Goal: Information Seeking & Learning: Learn about a topic

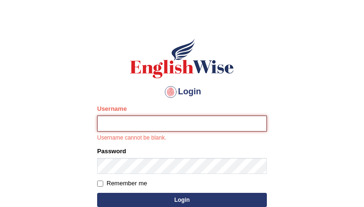
scroll to position [37, 0]
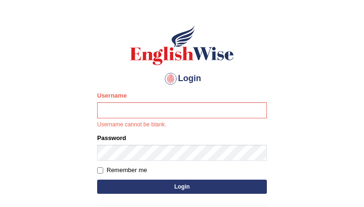
click at [172, 105] on input "Username" at bounding box center [182, 110] width 170 height 16
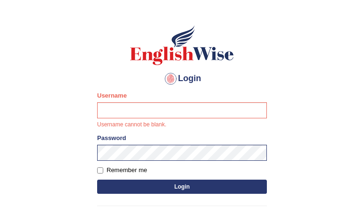
type input "DanielaC"
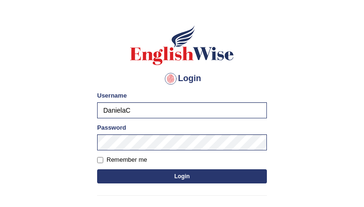
click at [165, 186] on div "Login Please fix the following errors: Username DanielaC Password Remember me L…" at bounding box center [182, 129] width 186 height 236
click at [160, 181] on button "Login" at bounding box center [182, 176] width 170 height 14
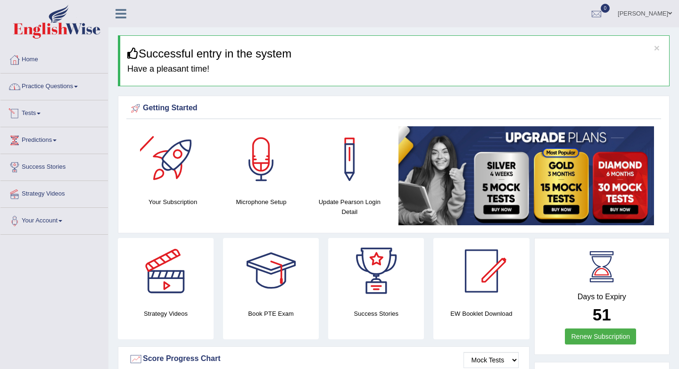
click at [84, 86] on link "Practice Questions" at bounding box center [54, 86] width 108 height 24
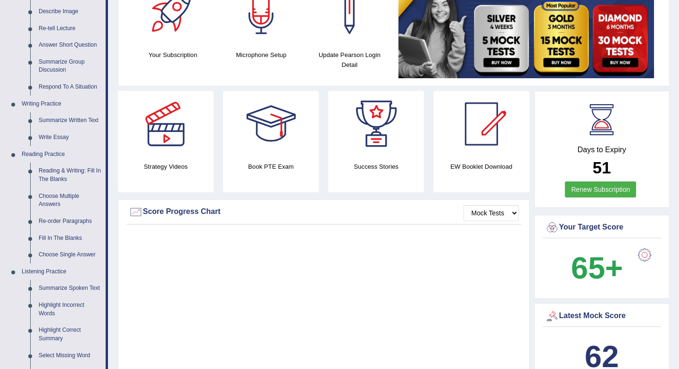
scroll to position [135, 0]
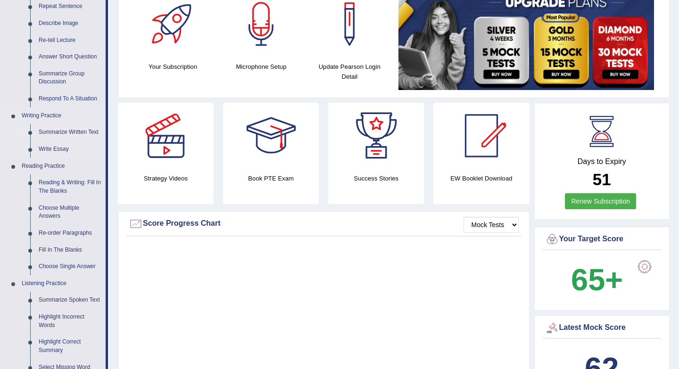
click at [53, 130] on link "Summarize Written Text" at bounding box center [69, 132] width 71 height 17
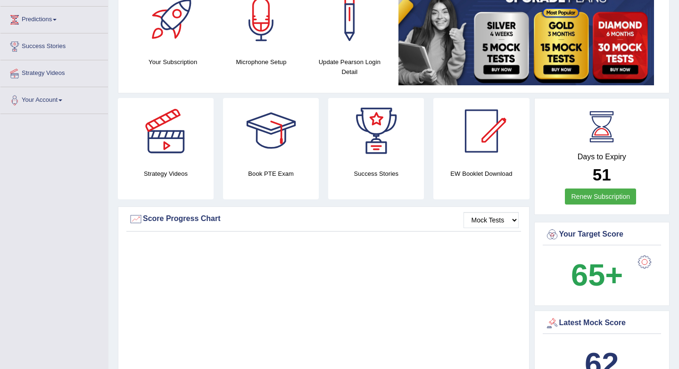
scroll to position [198, 0]
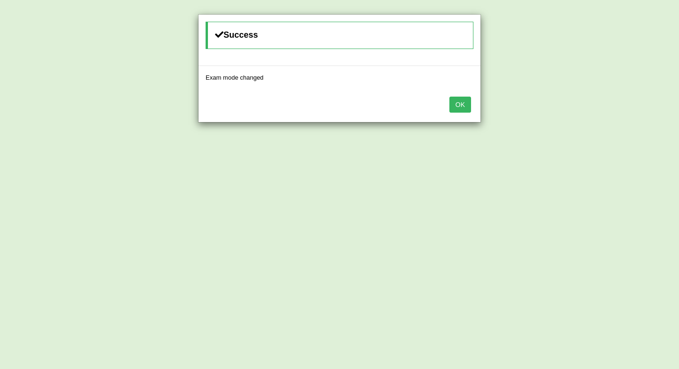
click at [457, 105] on button "OK" at bounding box center [460, 105] width 22 height 16
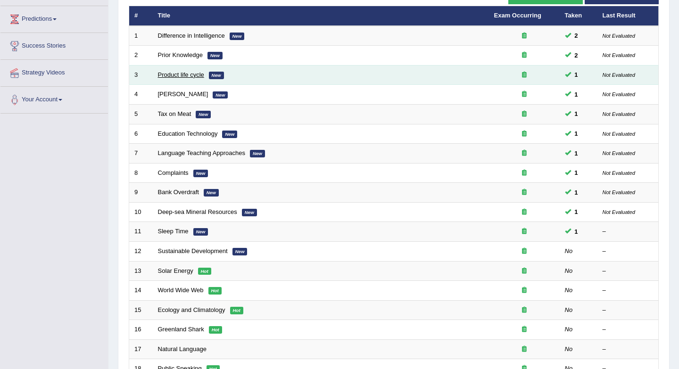
scroll to position [120, 0]
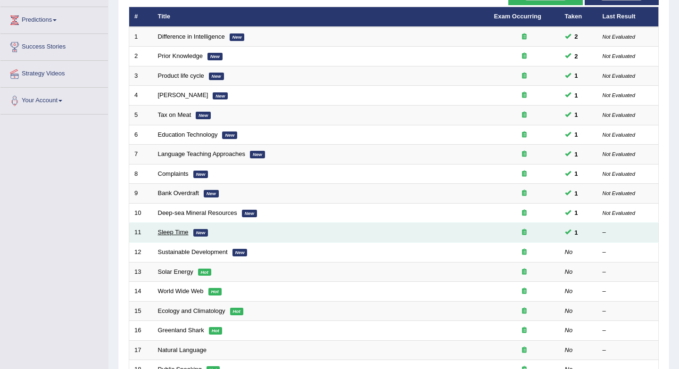
click at [168, 232] on link "Sleep Time" at bounding box center [173, 232] width 31 height 7
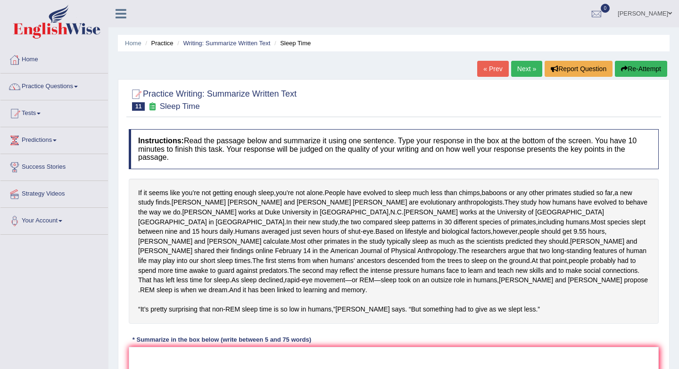
click at [493, 70] on link "« Prev" at bounding box center [492, 69] width 31 height 16
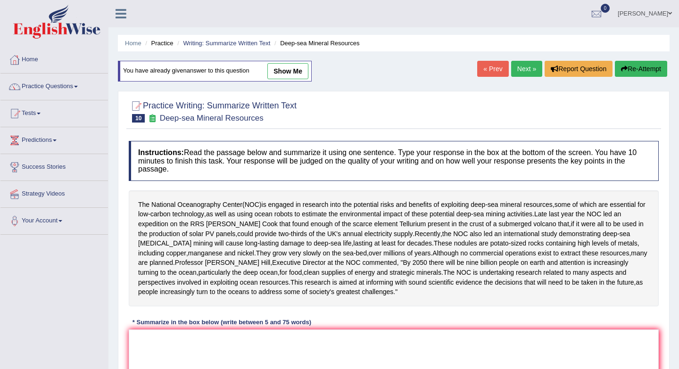
click at [491, 67] on link "« Prev" at bounding box center [492, 69] width 31 height 16
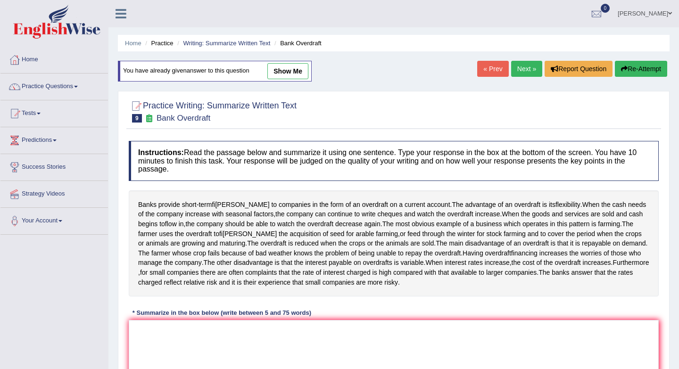
click at [484, 68] on link "« Prev" at bounding box center [492, 69] width 31 height 16
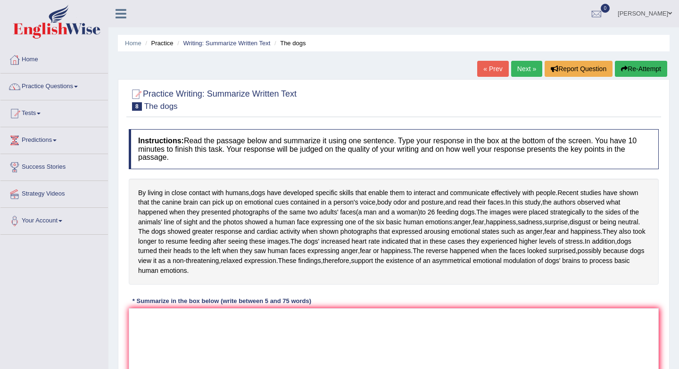
click at [496, 64] on link "« Prev" at bounding box center [492, 69] width 31 height 16
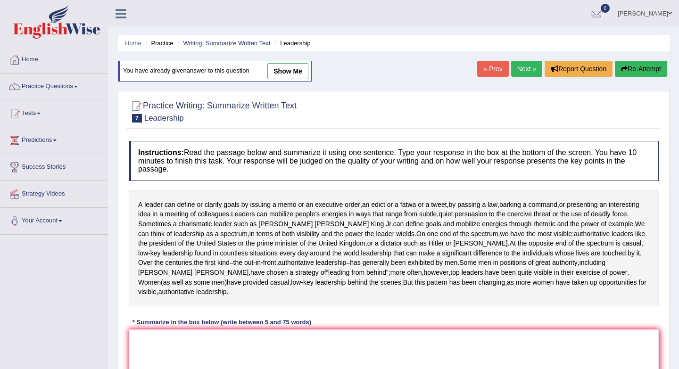
click at [486, 66] on link "« Prev" at bounding box center [492, 69] width 31 height 16
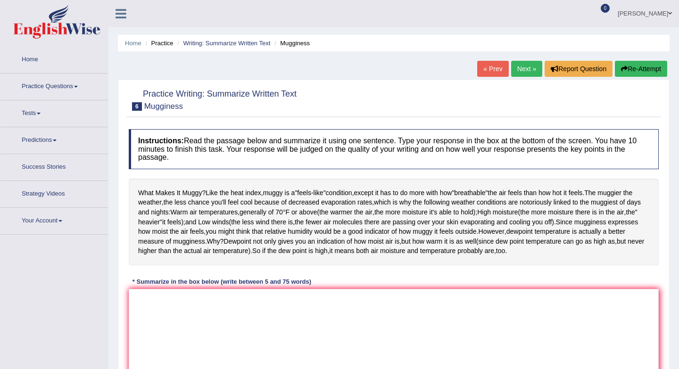
click at [486, 67] on link "« Prev" at bounding box center [492, 69] width 31 height 16
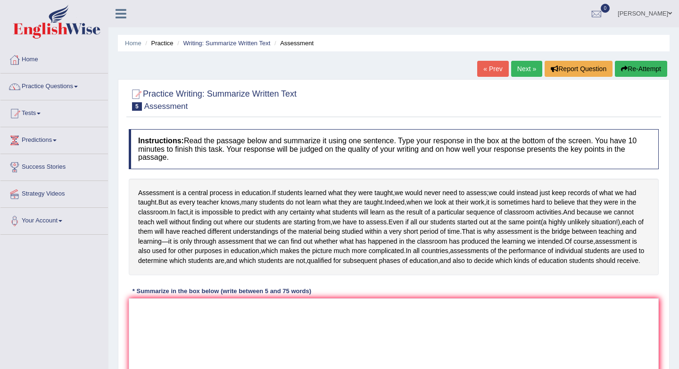
click at [486, 67] on link "« Prev" at bounding box center [492, 69] width 31 height 16
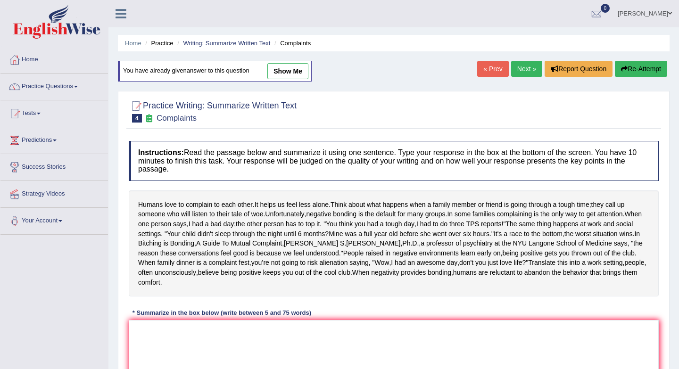
click at [486, 67] on link "« Prev" at bounding box center [492, 69] width 31 height 16
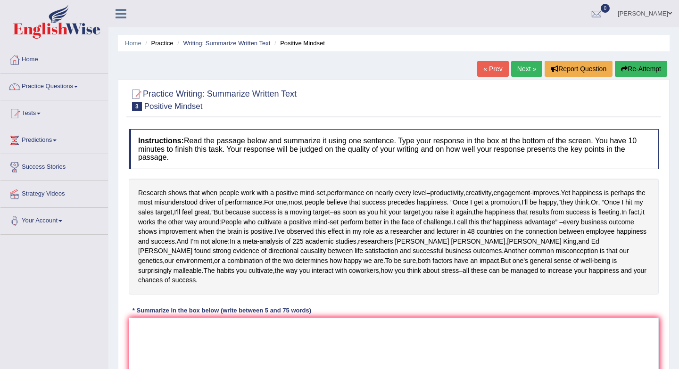
click at [486, 67] on link "« Prev" at bounding box center [492, 69] width 31 height 16
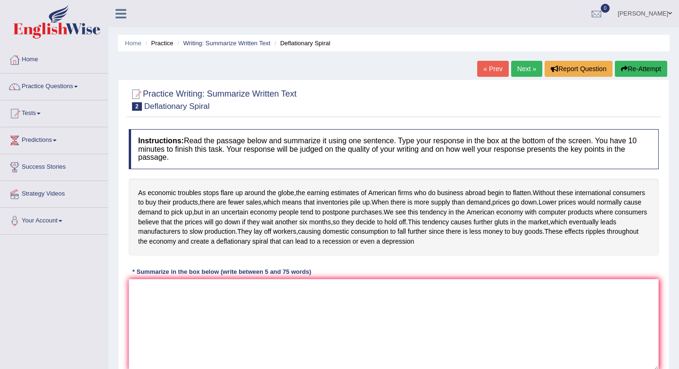
click at [486, 67] on link "« Prev" at bounding box center [492, 69] width 31 height 16
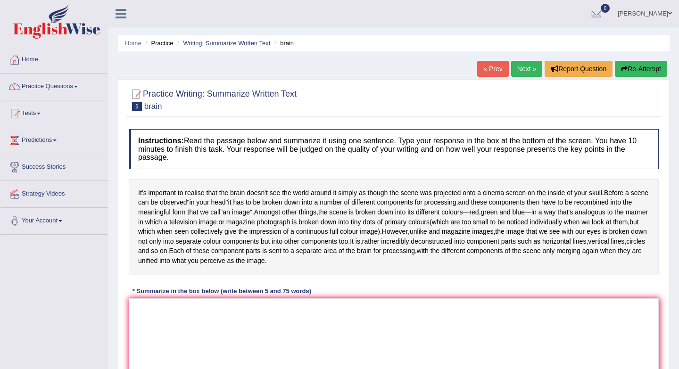
click at [200, 43] on link "Writing: Summarize Written Text" at bounding box center [226, 43] width 87 height 7
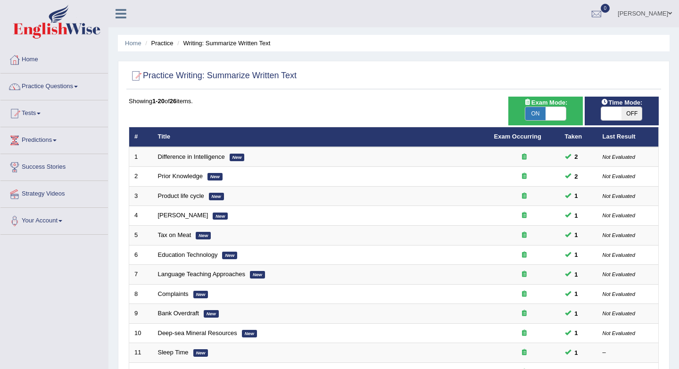
click at [530, 117] on span "ON" at bounding box center [535, 113] width 20 height 13
checkbox input "false"
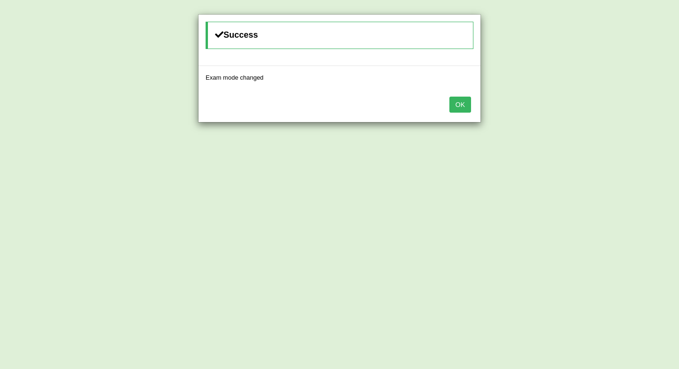
click at [468, 108] on button "OK" at bounding box center [460, 105] width 22 height 16
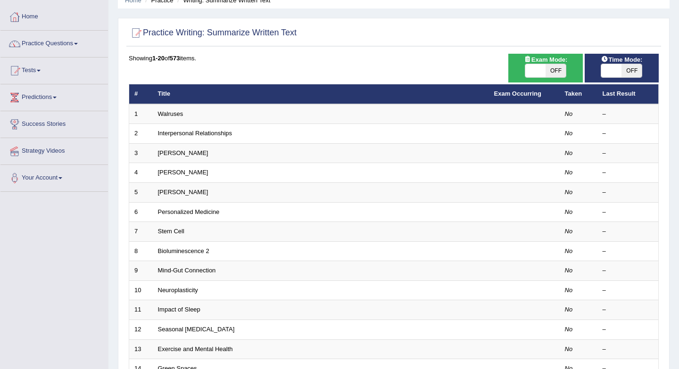
scroll to position [42, 0]
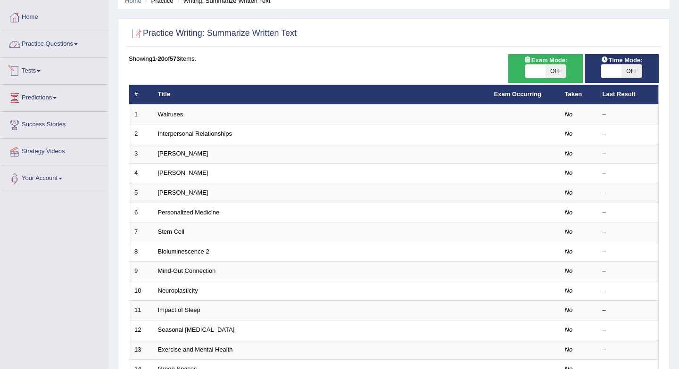
click at [80, 46] on link "Practice Questions" at bounding box center [54, 43] width 108 height 24
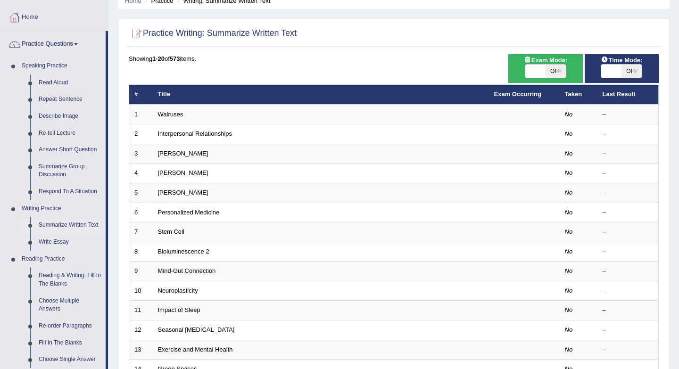
click at [547, 75] on span "OFF" at bounding box center [556, 71] width 20 height 13
checkbox input "true"
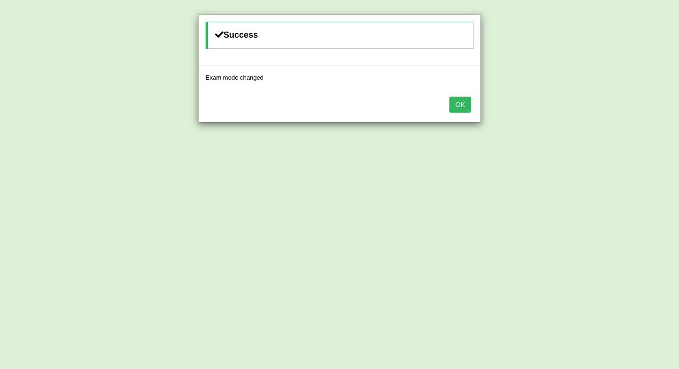
click at [452, 100] on button "OK" at bounding box center [460, 105] width 22 height 16
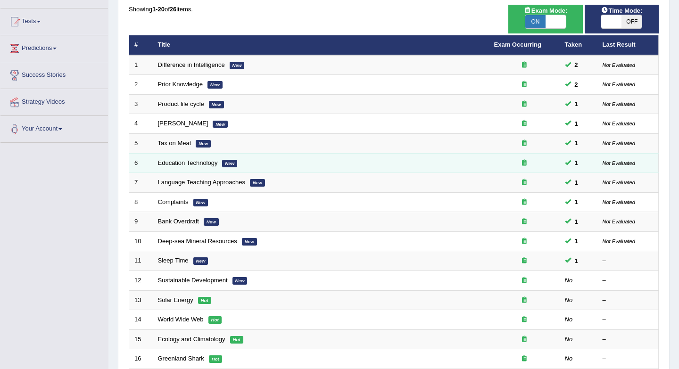
scroll to position [91, 0]
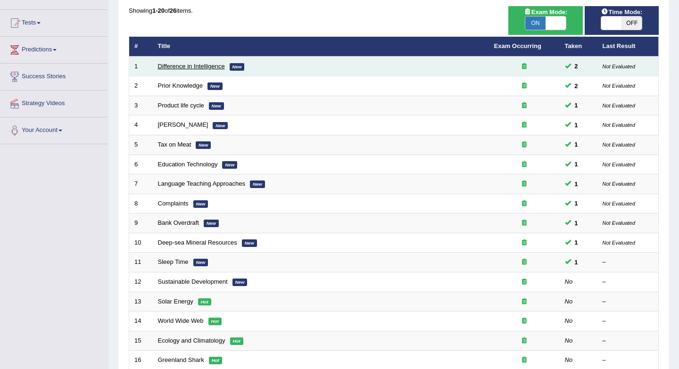
click at [180, 67] on link "Difference in Intelligence" at bounding box center [191, 66] width 67 height 7
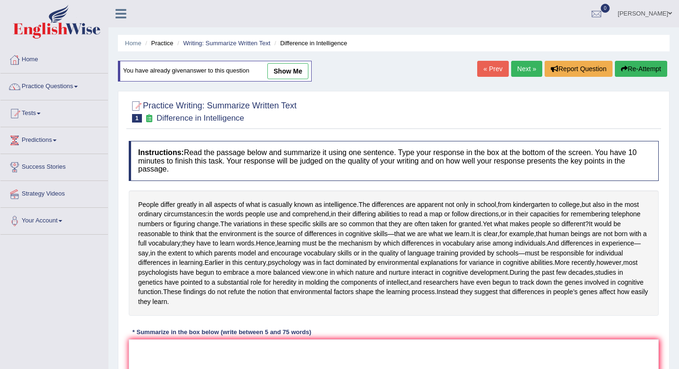
click at [286, 70] on link "show me" at bounding box center [287, 71] width 41 height 16
type textarea "People differ greatly in all aspects of what is casually known as intelligence …"
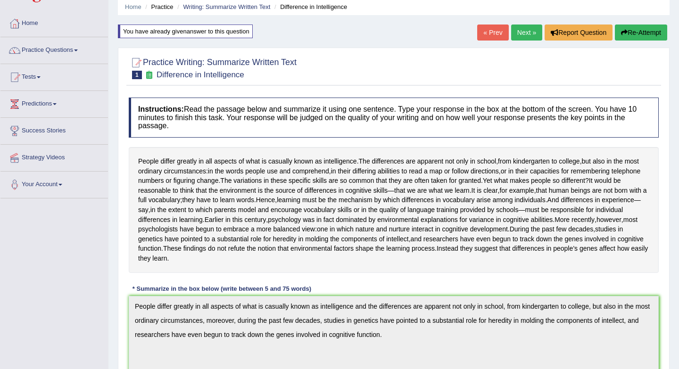
scroll to position [32, 0]
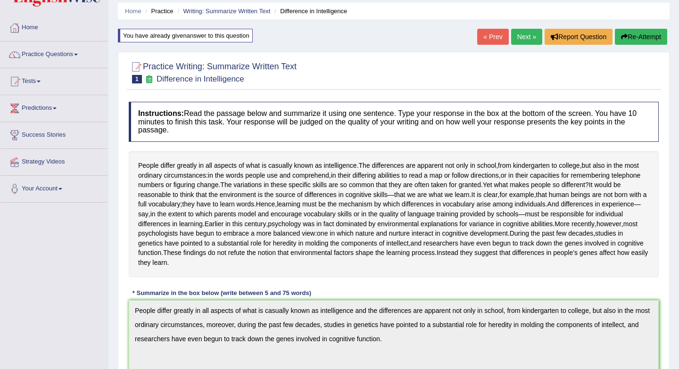
click at [515, 38] on link "Next »" at bounding box center [526, 37] width 31 height 16
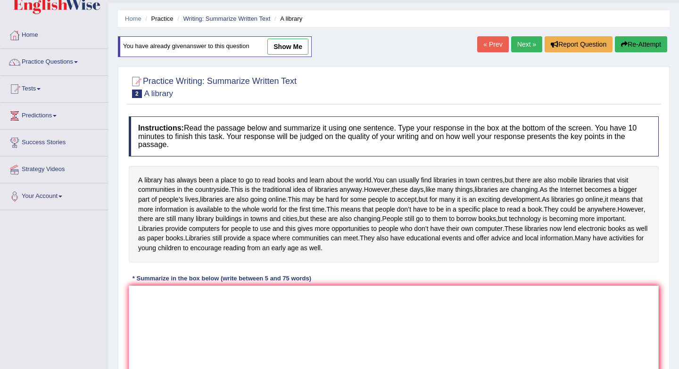
scroll to position [23, 0]
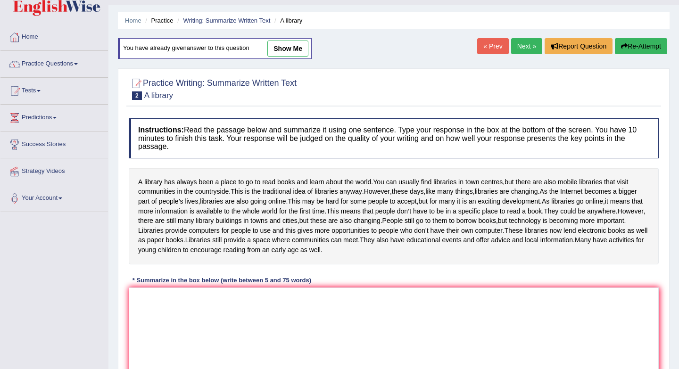
click at [303, 52] on link "show me" at bounding box center [287, 49] width 41 height 16
type textarea "A library has always been a place to go to read books and learn about the world…"
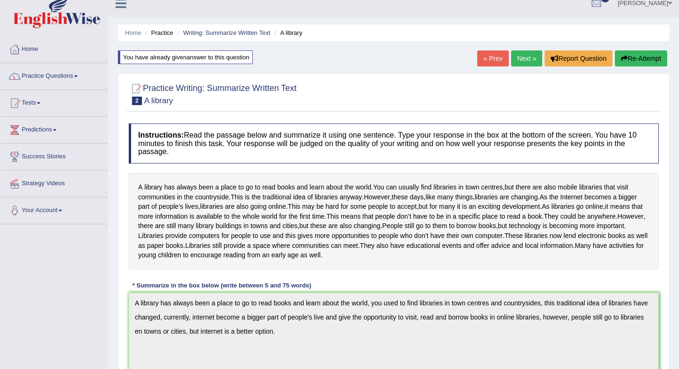
scroll to position [0, 0]
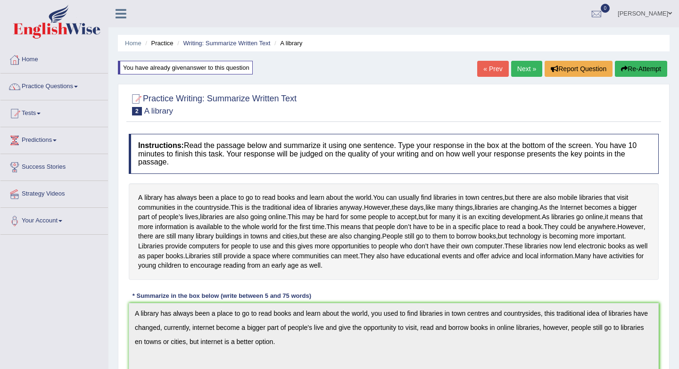
click at [524, 67] on link "Next »" at bounding box center [526, 69] width 31 height 16
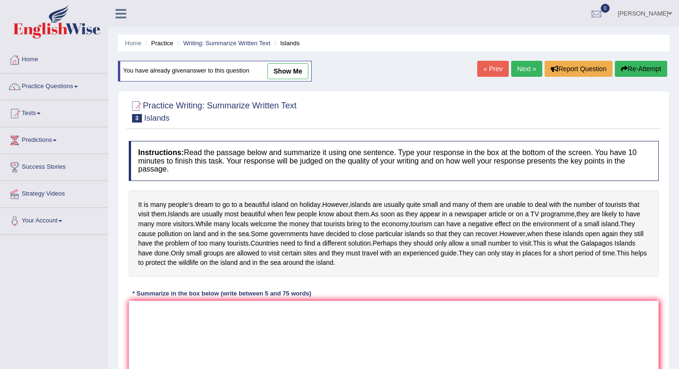
click at [293, 72] on link "show me" at bounding box center [287, 71] width 41 height 16
type textarea "It is many people's dream to go to a beautiful island on holiday, however the i…"
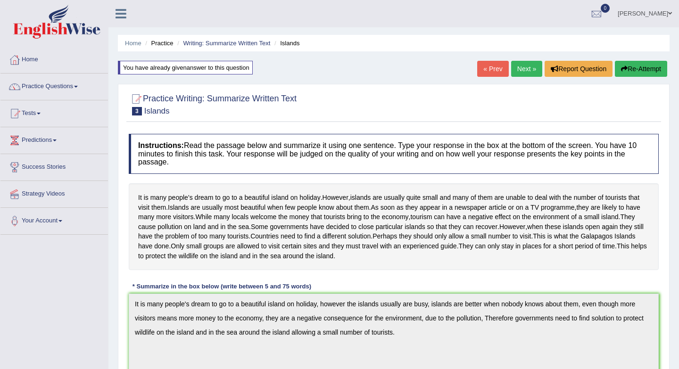
click at [527, 68] on link "Next »" at bounding box center [526, 69] width 31 height 16
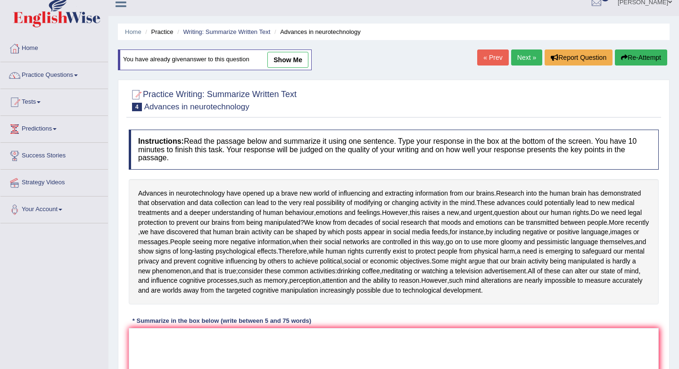
scroll to position [3, 0]
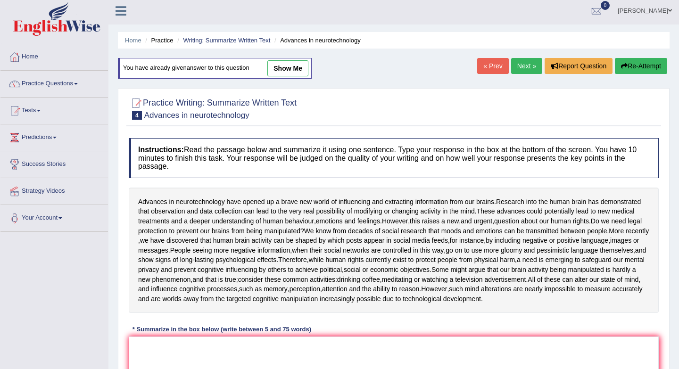
click at [282, 76] on div "You have already given answer to this question show me" at bounding box center [215, 68] width 194 height 21
click at [282, 69] on link "show me" at bounding box center [287, 68] width 41 height 16
type textarea "Advances in neurotechnology have opened up a brave new world of influencing and…"
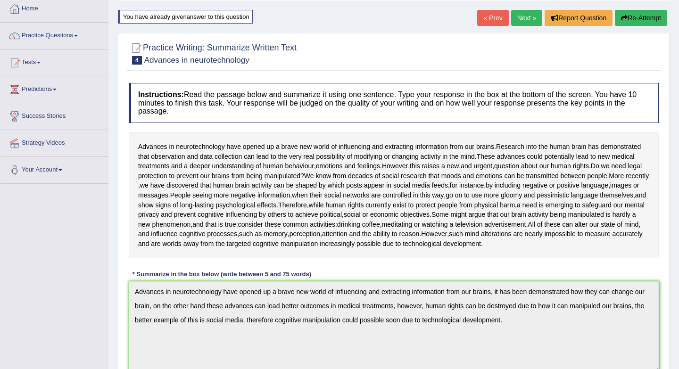
scroll to position [0, 0]
